Goal: Task Accomplishment & Management: Manage account settings

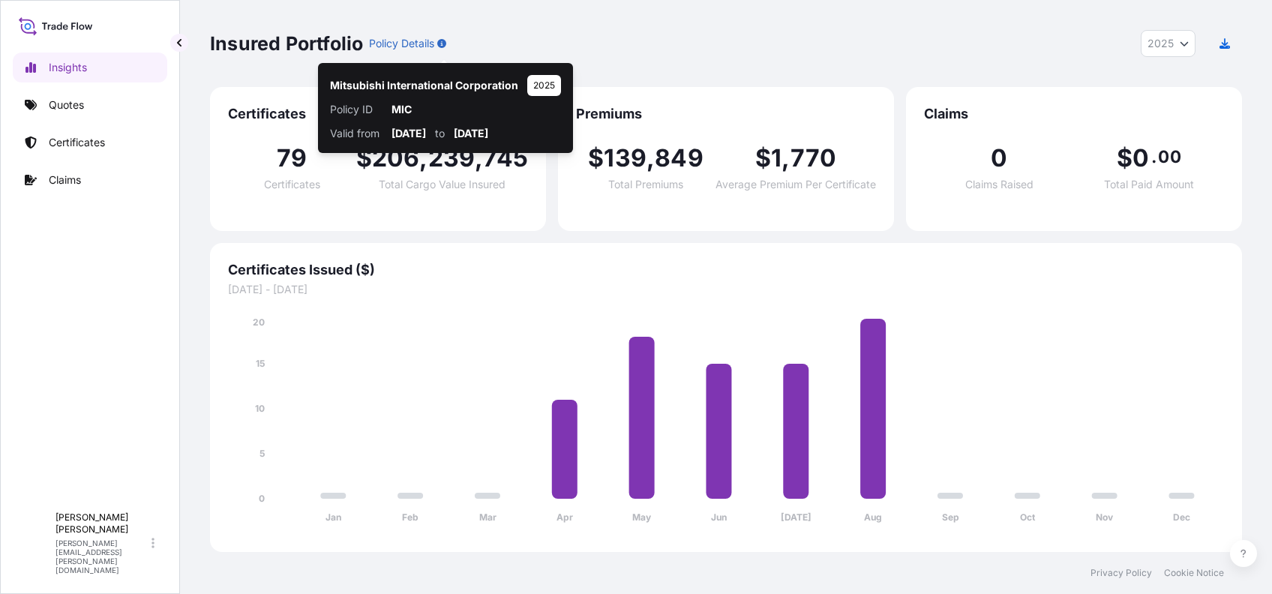
select select "2025"
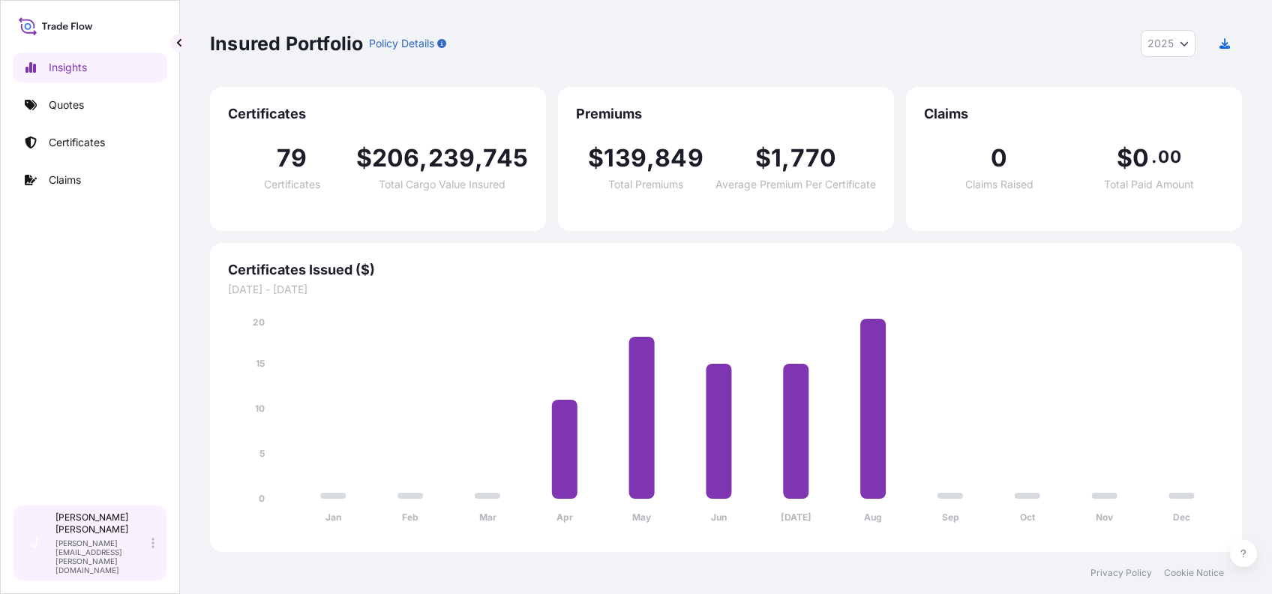
click at [162, 559] on div "J [PERSON_NAME] [PERSON_NAME][EMAIL_ADDRESS][PERSON_NAME][DOMAIN_NAME]" at bounding box center [90, 543] width 154 height 76
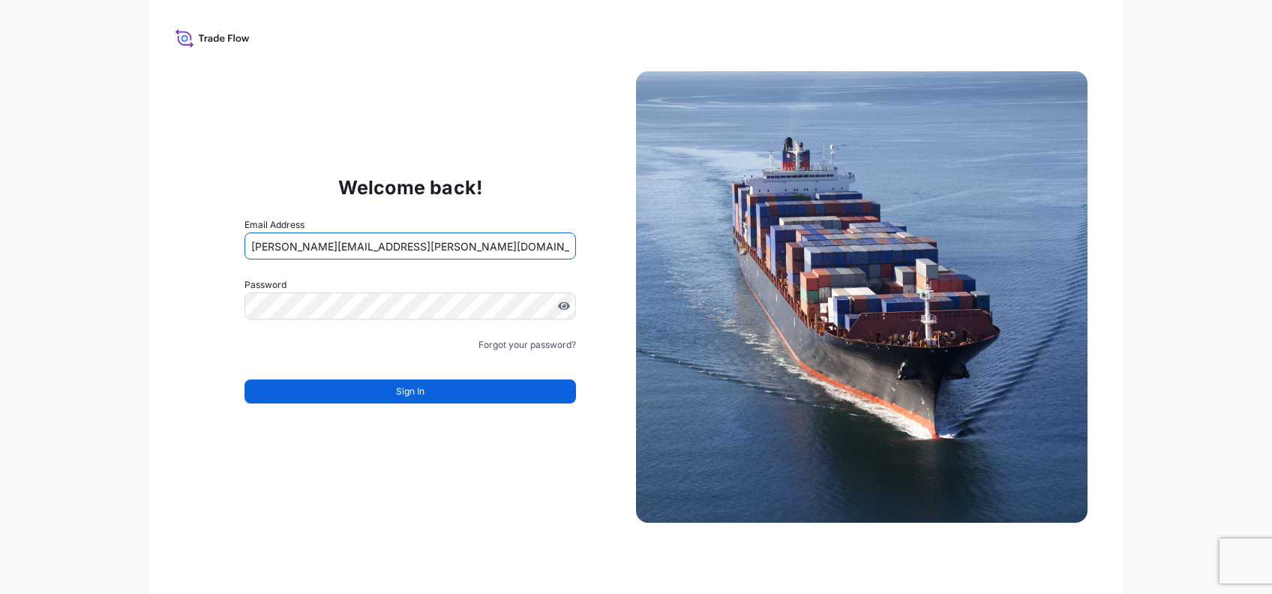
click at [334, 245] on input "[PERSON_NAME][EMAIL_ADDRESS][PERSON_NAME][DOMAIN_NAME]" at bounding box center [409, 245] width 331 height 27
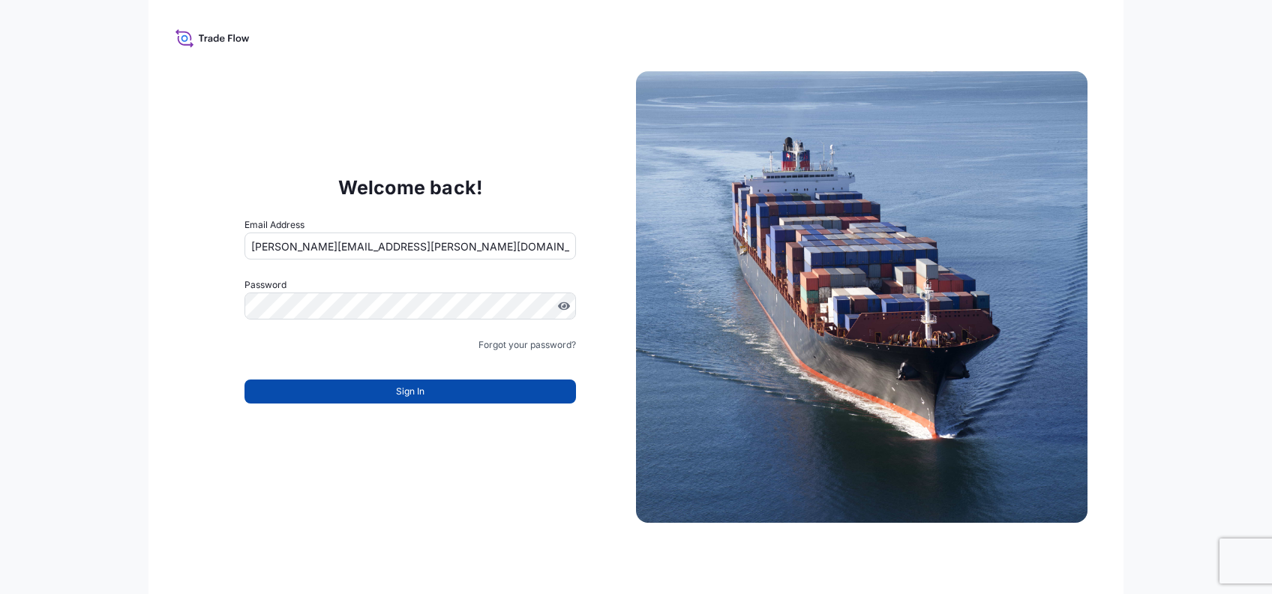
click at [349, 397] on button "Sign In" at bounding box center [409, 391] width 331 height 24
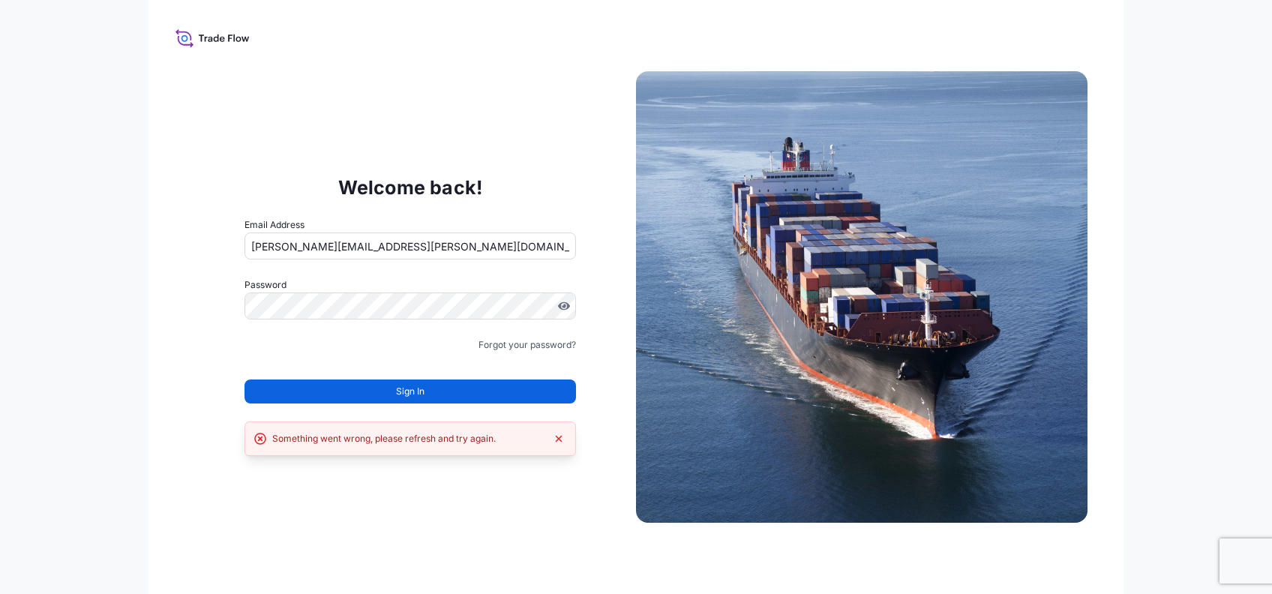
click at [346, 247] on input "[PERSON_NAME][EMAIL_ADDRESS][PERSON_NAME][DOMAIN_NAME]" at bounding box center [409, 245] width 331 height 27
type input "[PERSON_NAME][EMAIL_ADDRESS][DOMAIN_NAME]"
